Goal: Task Accomplishment & Management: Complete application form

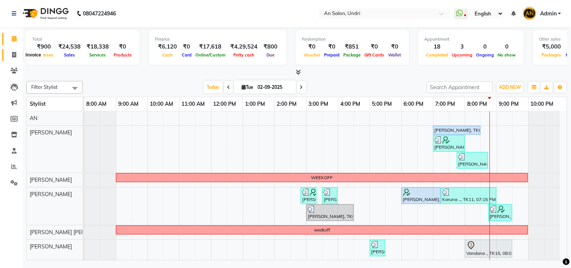
click at [17, 55] on span at bounding box center [14, 55] width 13 height 9
select select "3639"
select select "service"
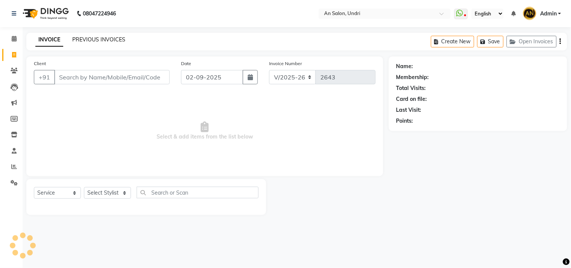
click at [102, 37] on link "PREVIOUS INVOICES" at bounding box center [98, 39] width 53 height 7
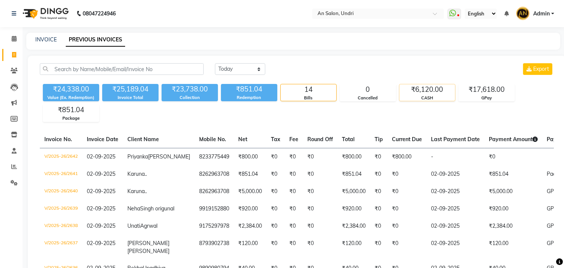
click at [434, 99] on div "CASH" at bounding box center [428, 98] width 56 height 6
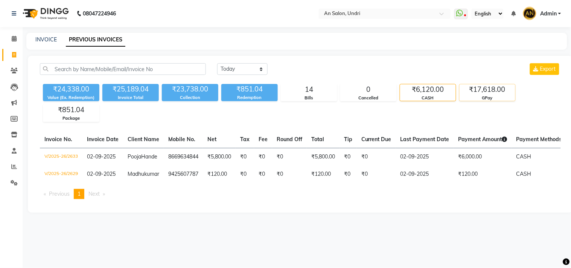
click at [479, 95] on div "GPay" at bounding box center [487, 98] width 56 height 6
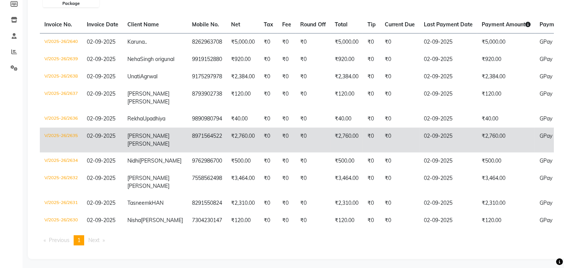
scroll to position [153, 0]
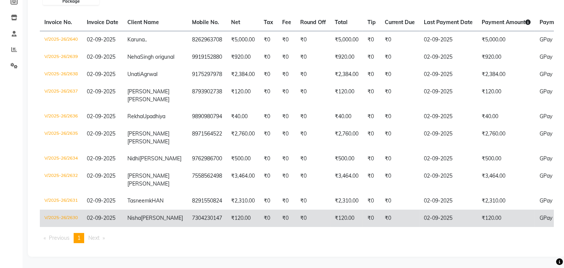
click at [478, 209] on td "₹120.00" at bounding box center [507, 217] width 58 height 17
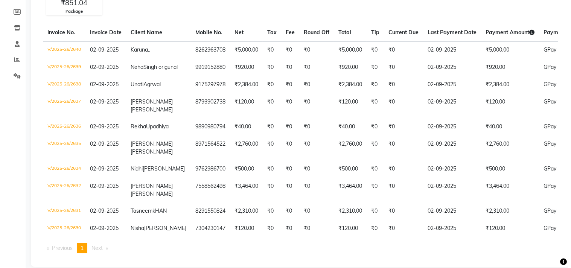
scroll to position [0, 0]
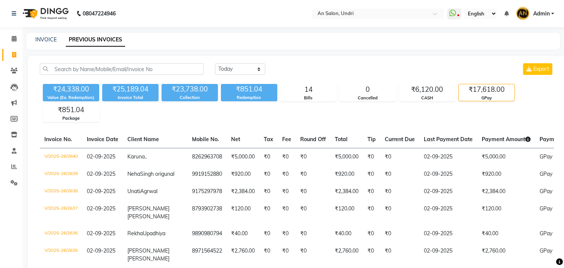
click at [55, 11] on img at bounding box center [45, 13] width 52 height 21
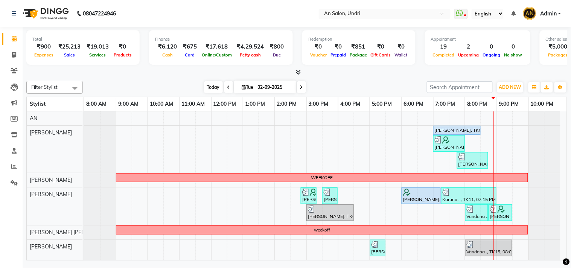
click at [212, 87] on span "Today" at bounding box center [213, 87] width 19 height 12
click at [214, 85] on span "Today" at bounding box center [213, 87] width 19 height 12
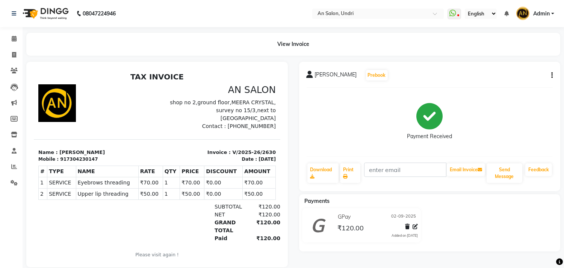
click at [554, 73] on div "[PERSON_NAME] Prebook Payment Received Download Print Email Invoice Send Messag…" at bounding box center [430, 126] width 262 height 129
click at [549, 73] on button "button" at bounding box center [551, 75] width 5 height 8
click at [503, 62] on div "Split Service Amount" at bounding box center [502, 65] width 77 height 9
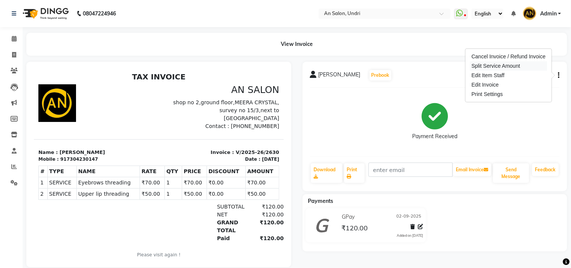
select select "65269"
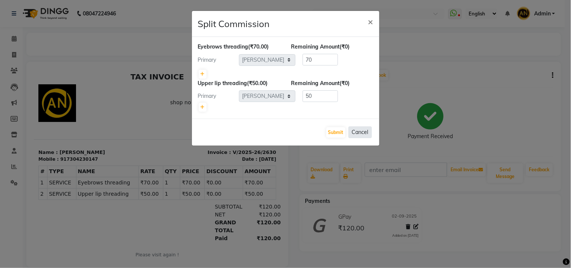
click at [365, 133] on button "Cancel" at bounding box center [359, 132] width 23 height 12
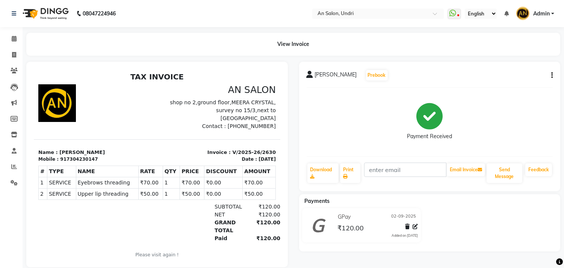
click at [53, 13] on img at bounding box center [45, 13] width 52 height 21
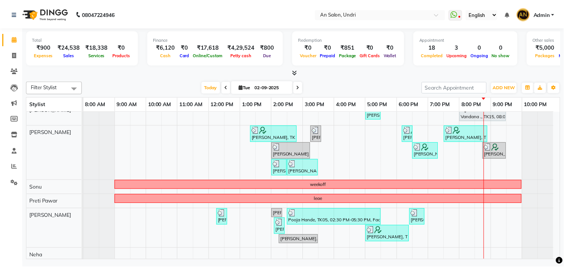
scroll to position [160, 0]
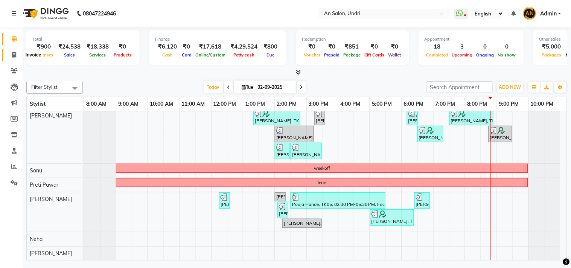
click at [12, 53] on icon at bounding box center [14, 55] width 4 height 6
select select "service"
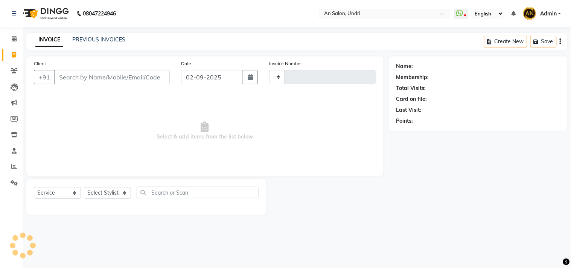
type input "2643"
select select "3639"
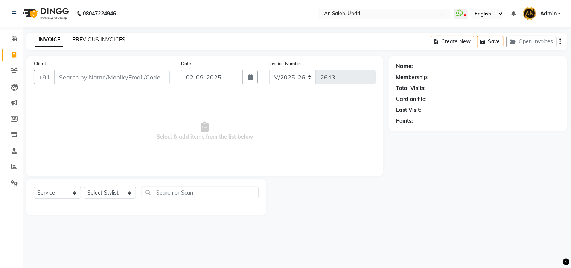
click at [113, 41] on link "PREVIOUS INVOICES" at bounding box center [98, 39] width 53 height 7
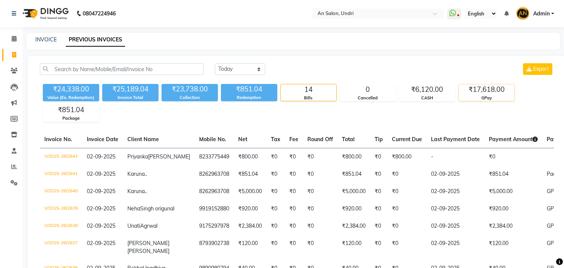
click at [501, 94] on div "₹17,618.00" at bounding box center [487, 89] width 56 height 11
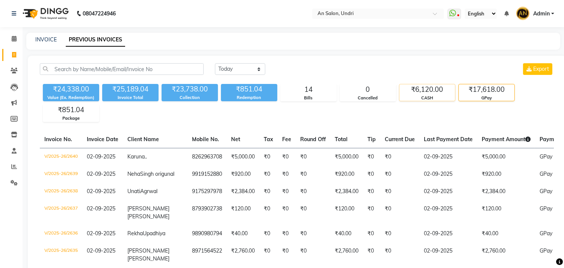
click at [426, 100] on div "CASH" at bounding box center [428, 98] width 56 height 6
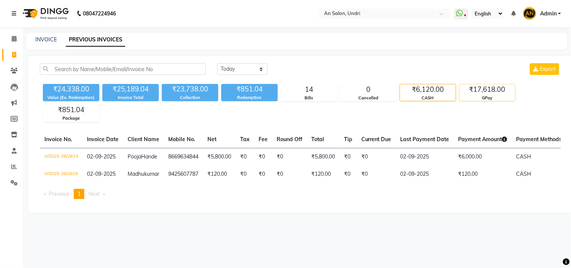
click at [495, 89] on div "₹17,618.00" at bounding box center [487, 89] width 56 height 11
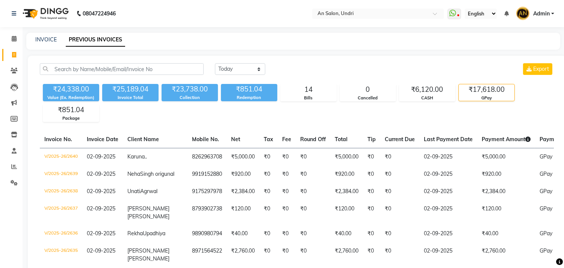
click at [39, 5] on img at bounding box center [45, 13] width 52 height 21
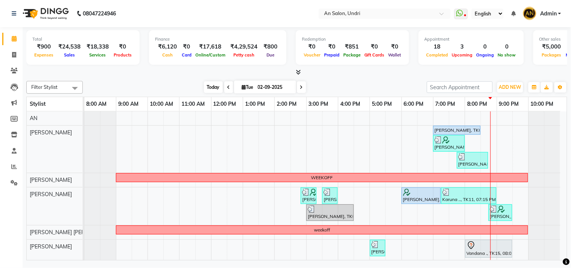
click at [207, 86] on span "Today" at bounding box center [213, 87] width 19 height 12
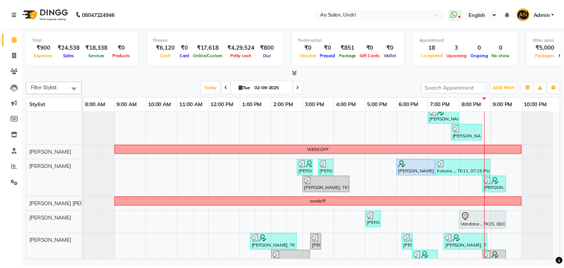
scroll to position [42, 0]
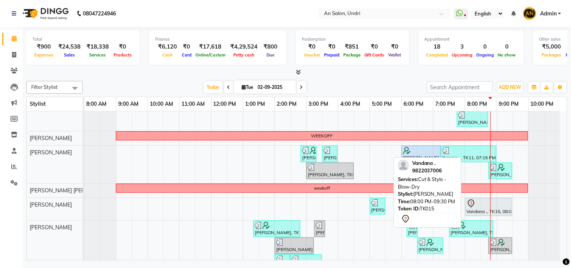
click at [476, 200] on div at bounding box center [488, 203] width 44 height 9
select select "7"
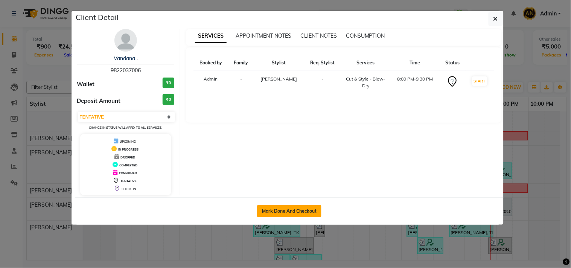
click at [275, 206] on button "Mark Done And Checkout" at bounding box center [289, 211] width 64 height 12
select select "3639"
select select "service"
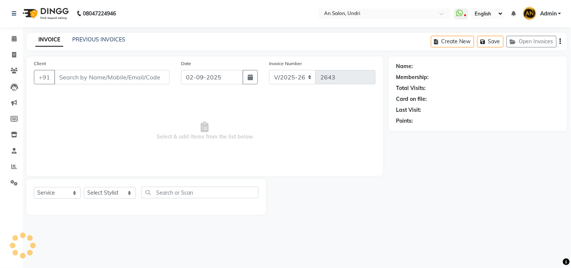
type input "9822037006"
select select "61941"
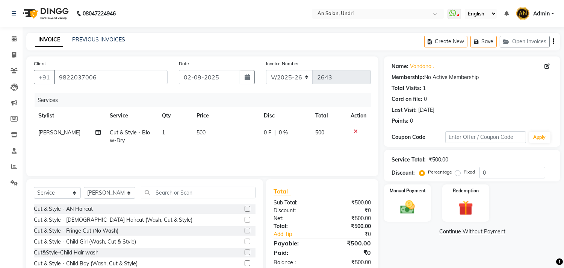
click at [148, 147] on td "Cut & Style - Blow-Dry" at bounding box center [132, 136] width 52 height 25
select select "61941"
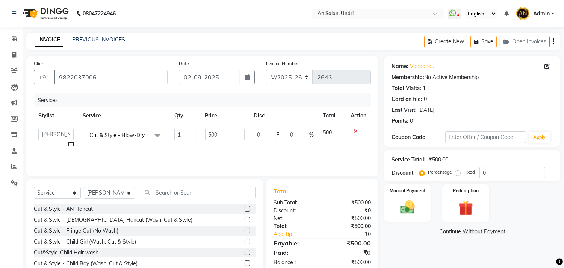
click at [115, 129] on span "Cut & Style - Blow-Dry x" at bounding box center [124, 136] width 83 height 15
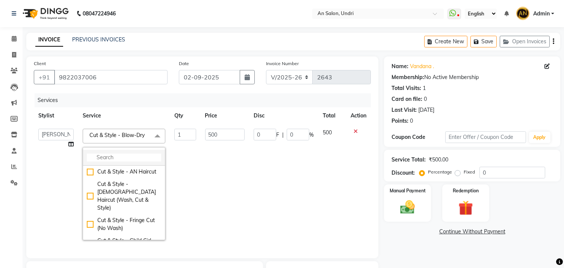
click at [116, 152] on li at bounding box center [124, 158] width 82 height 16
click at [110, 157] on input "multiselect-search" at bounding box center [124, 157] width 74 height 8
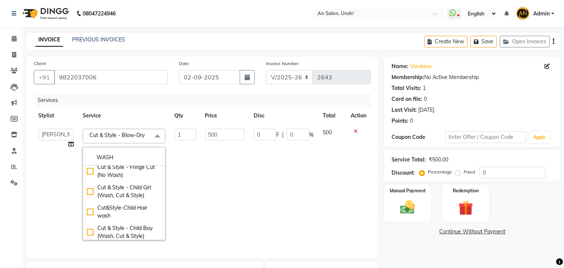
scroll to position [125, 0]
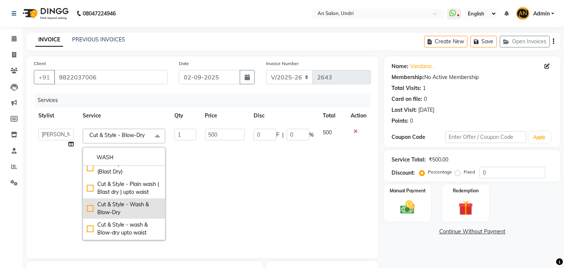
type input "WASH"
click at [145, 212] on div "Cut & Style - Wash & Blow-Dry" at bounding box center [124, 208] width 74 height 16
checkbox input "true"
type input "750"
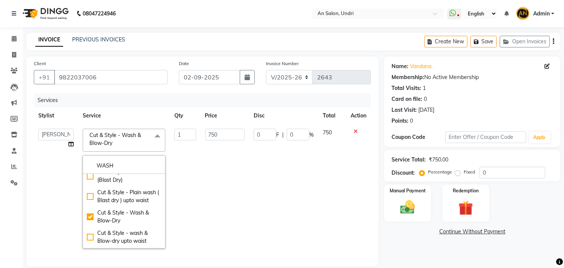
click at [277, 198] on td "0 F | 0 %" at bounding box center [283, 188] width 69 height 129
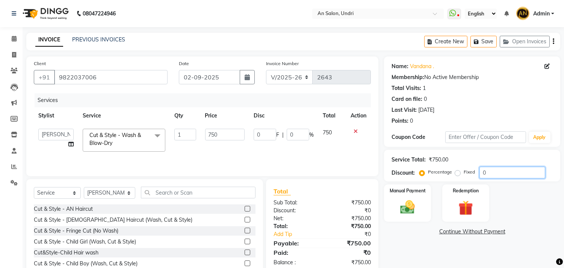
click at [485, 175] on input "0" at bounding box center [513, 173] width 66 height 12
click at [483, 174] on input "0" at bounding box center [513, 173] width 66 height 12
type input "10"
type input "75"
type input "10"
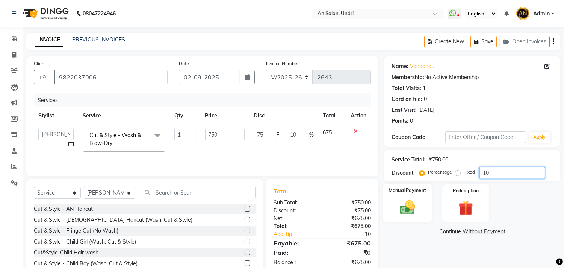
type input "10"
click at [414, 210] on img at bounding box center [408, 208] width 25 height 18
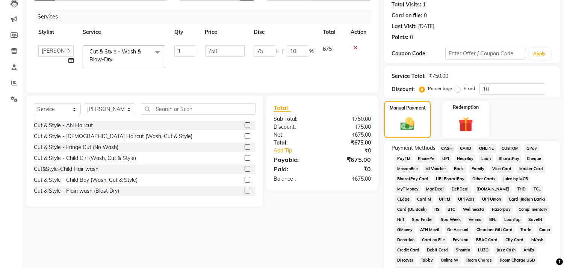
scroll to position [42, 0]
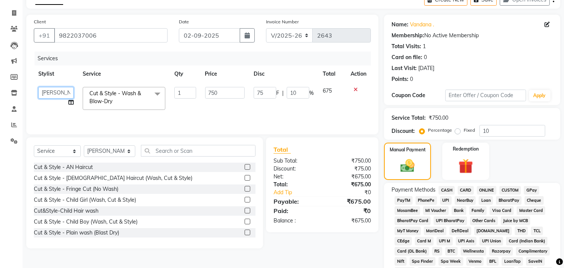
click at [59, 91] on select "AN [PERSON_NAME] [PERSON_NAME] [PERSON_NAME] [PERSON_NAME] [PERSON_NAME] [PERSO…" at bounding box center [55, 93] width 35 height 12
select select "18327"
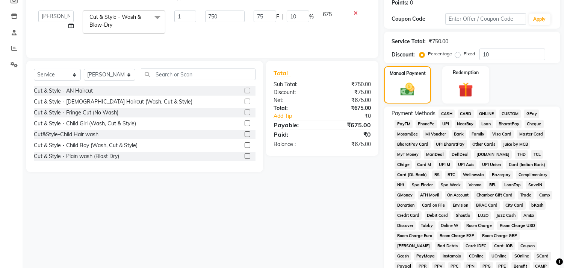
scroll to position [125, 0]
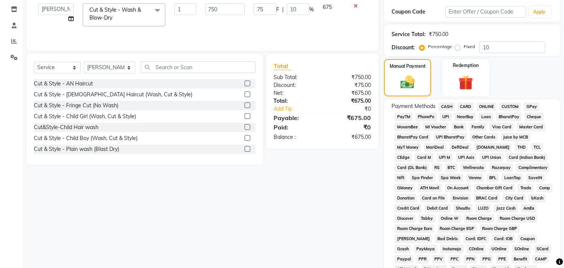
click at [528, 108] on span "GPay" at bounding box center [531, 106] width 15 height 9
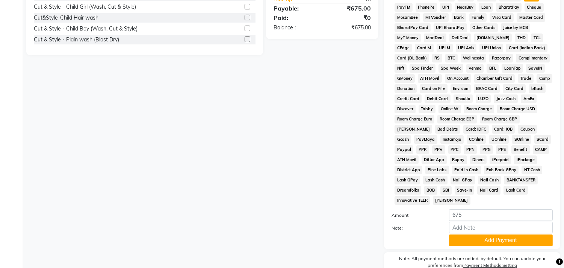
scroll to position [147, 0]
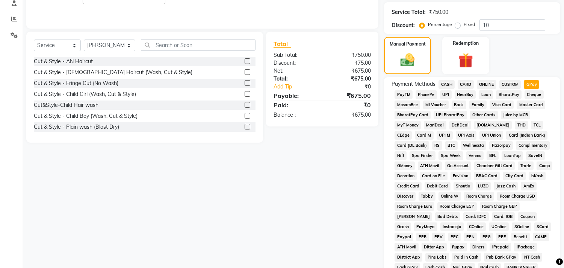
click at [464, 83] on span "CARD" at bounding box center [466, 84] width 16 height 9
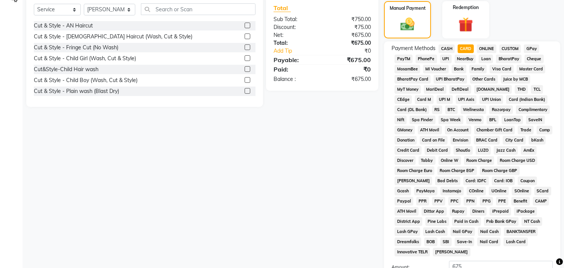
scroll to position [273, 0]
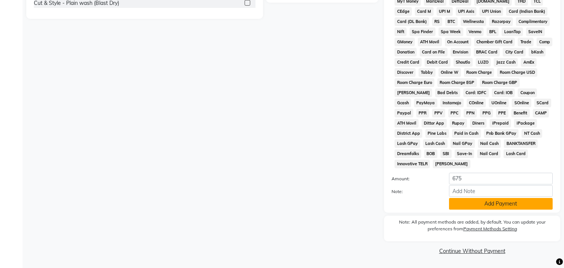
click at [502, 204] on button "Add Payment" at bounding box center [501, 204] width 104 height 12
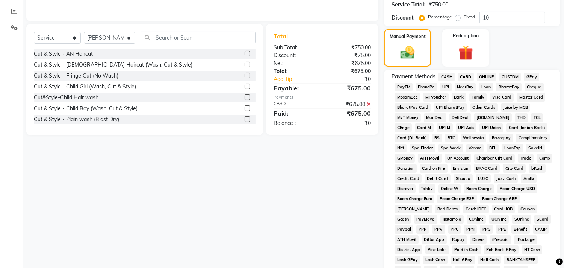
scroll to position [275, 0]
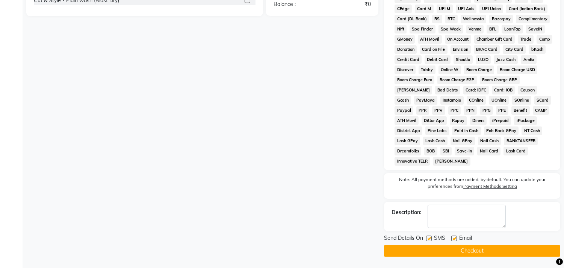
click at [464, 252] on button "Checkout" at bounding box center [472, 251] width 176 height 12
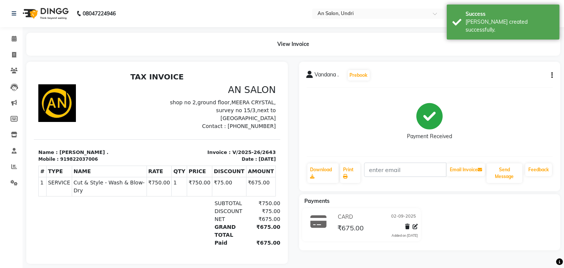
click at [51, 10] on img at bounding box center [45, 13] width 52 height 21
